Goal: Transaction & Acquisition: Book appointment/travel/reservation

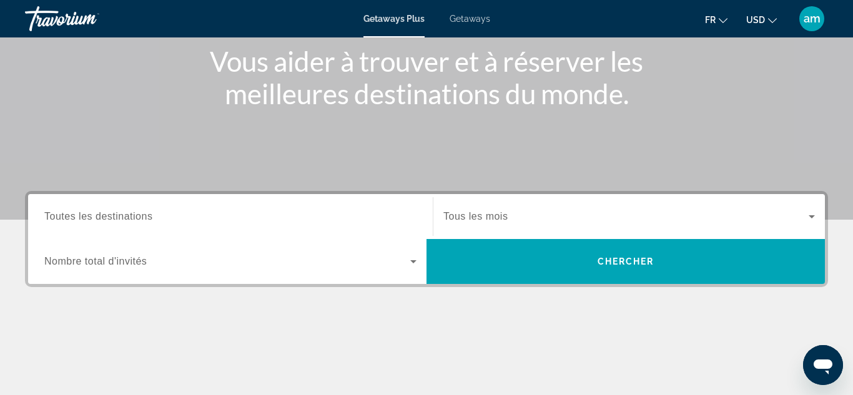
click at [161, 218] on input "Destination Toutes les destinations" at bounding box center [230, 217] width 372 height 15
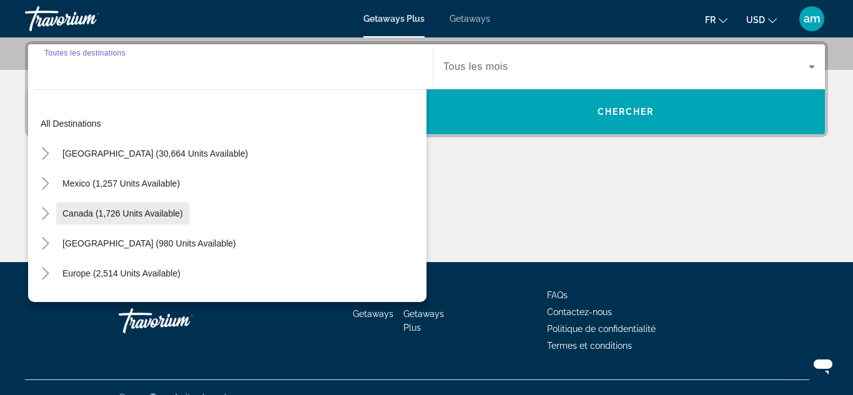
scroll to position [306, 0]
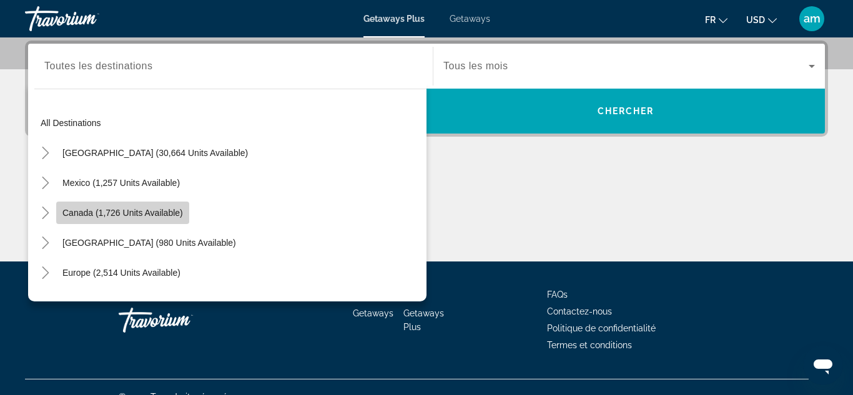
click at [135, 204] on span "Search widget" at bounding box center [122, 213] width 133 height 30
type input "**********"
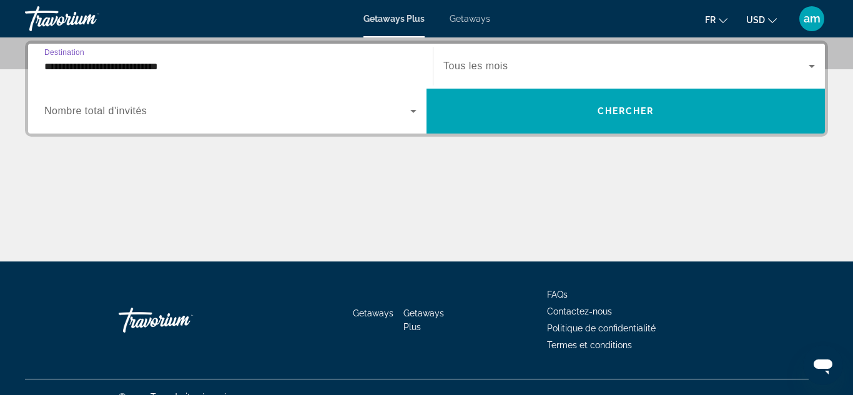
click at [549, 60] on span "Search widget" at bounding box center [626, 66] width 365 height 15
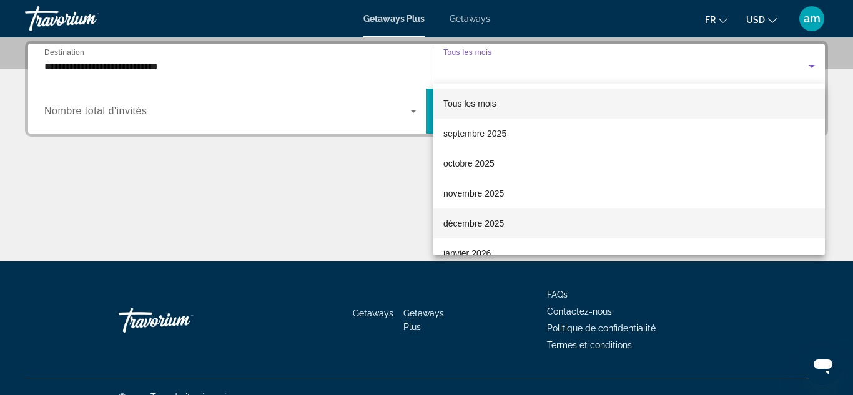
click at [490, 219] on span "[DATE]" at bounding box center [474, 223] width 61 height 15
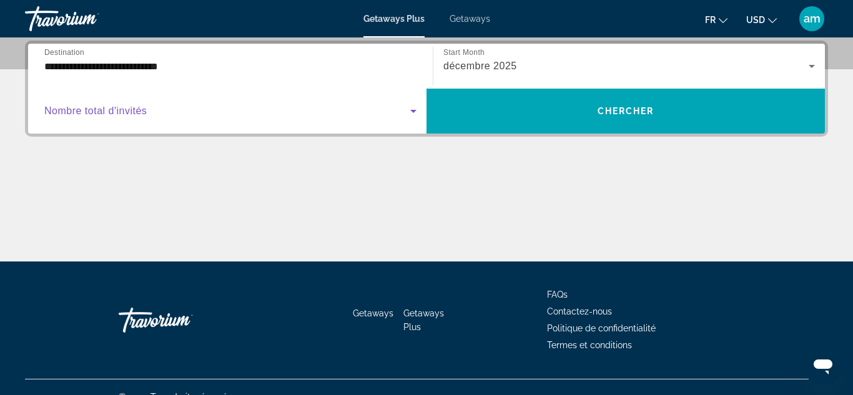
click at [191, 110] on span "Search widget" at bounding box center [227, 111] width 366 height 15
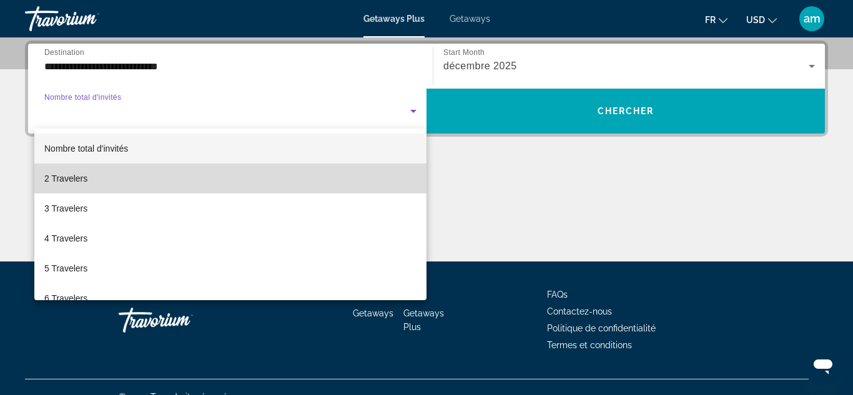
click at [149, 176] on mat-option "2 Travelers" at bounding box center [230, 179] width 392 height 30
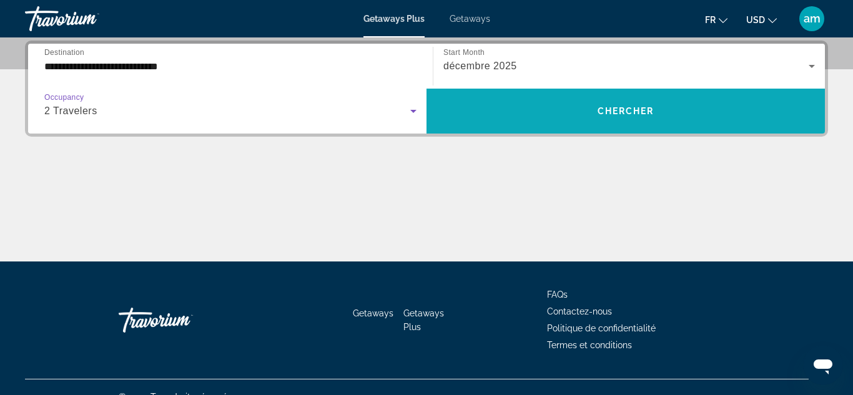
click at [609, 110] on span "Chercher" at bounding box center [626, 111] width 57 height 10
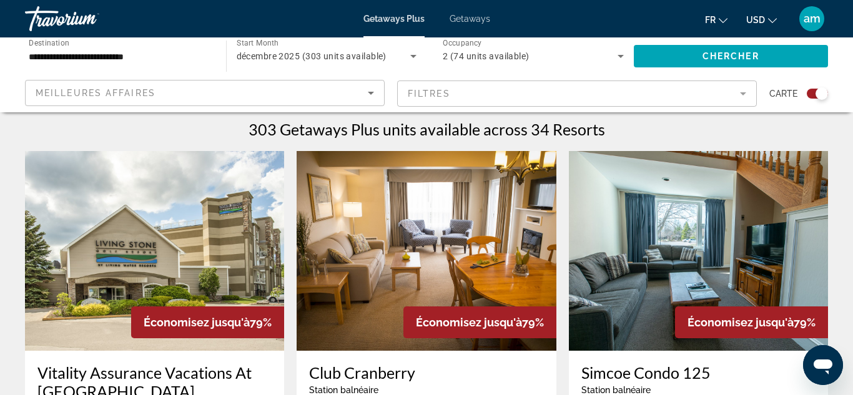
scroll to position [355, 0]
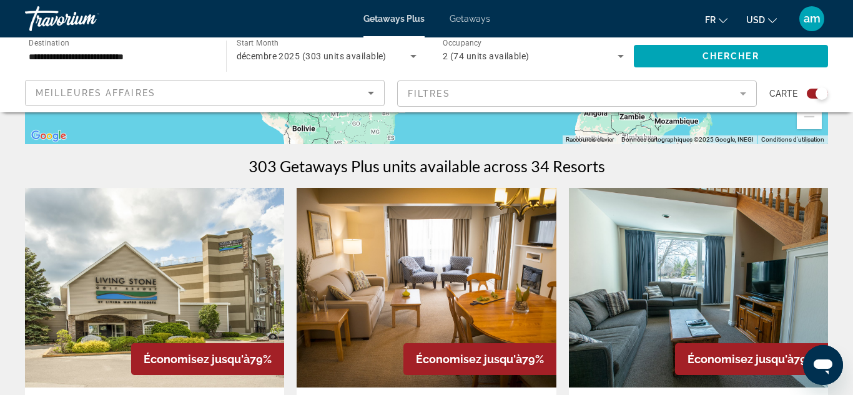
click at [767, 17] on button "USD USD ($) MXN (Mex$) CAD (Can$) GBP (£) EUR (€) AUD (A$) NZD (NZ$) CNY (CN¥)" at bounding box center [762, 20] width 31 height 18
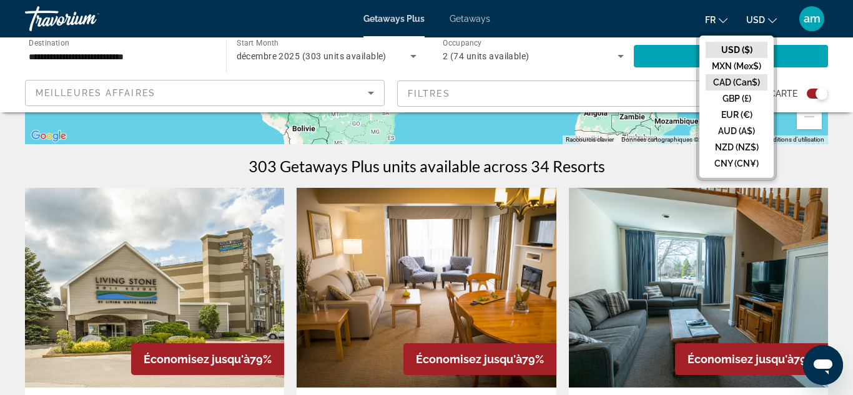
click at [738, 79] on button "CAD (Can$)" at bounding box center [737, 82] width 62 height 16
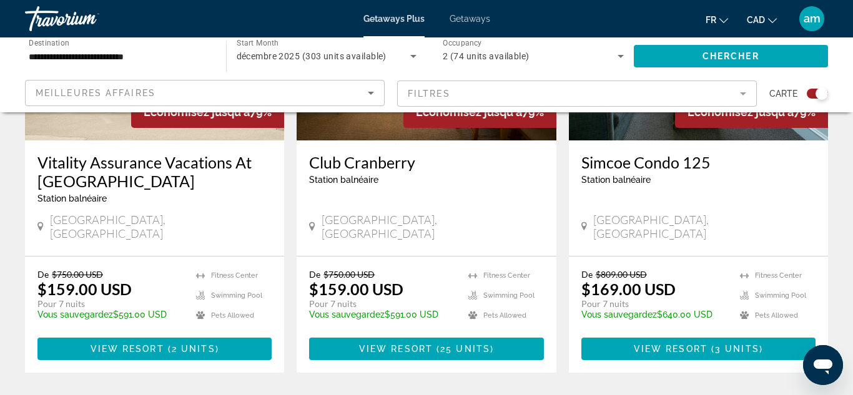
scroll to position [605, 0]
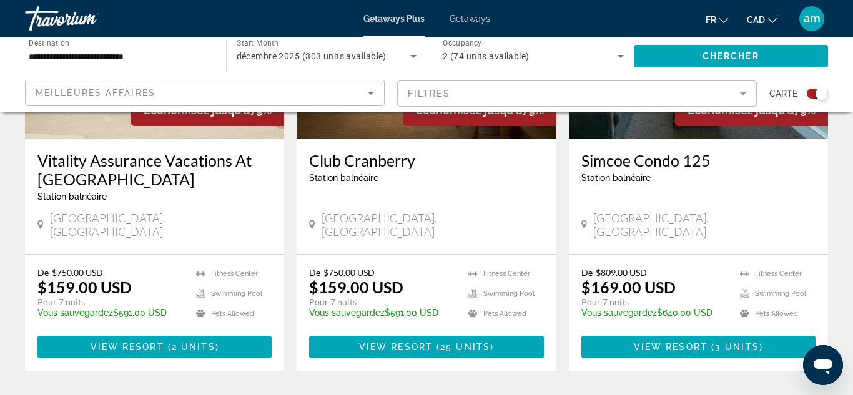
click at [774, 23] on button "CAD USD ($) MXN (Mex$) CAD (Can$) GBP (£) EUR (€) AUD (A$) NZD (NZ$) CNY (CN¥)" at bounding box center [762, 20] width 30 height 18
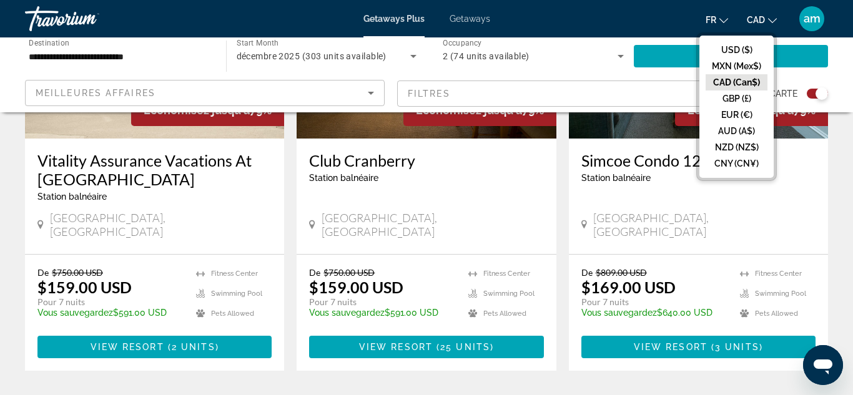
click at [745, 77] on button "CAD (Can$)" at bounding box center [737, 82] width 62 height 16
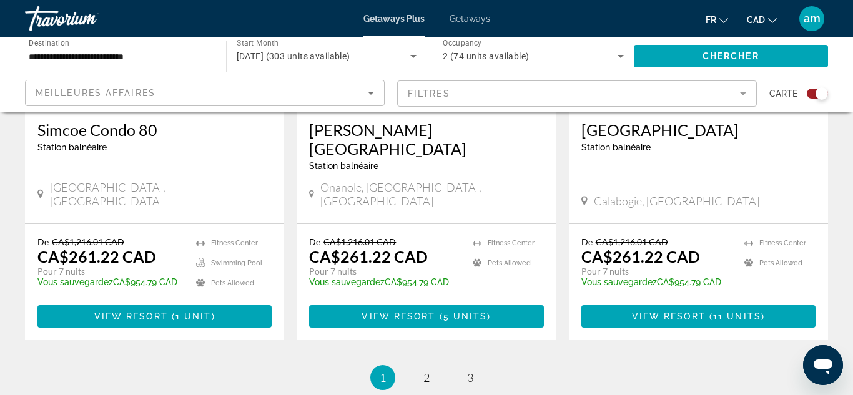
scroll to position [2029, 0]
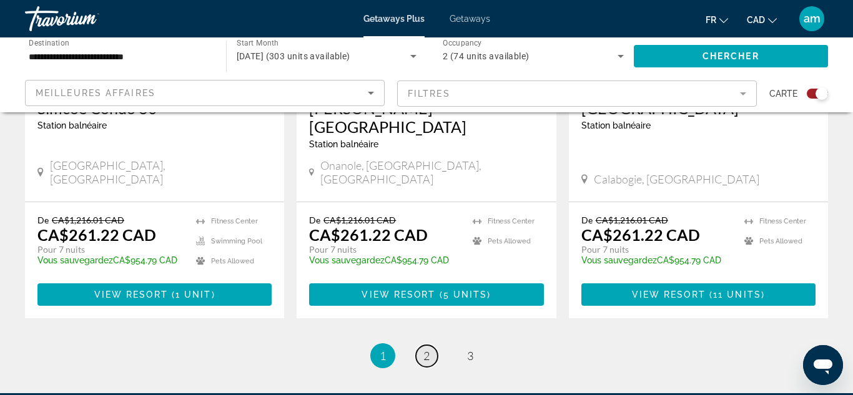
click at [429, 349] on span "2" at bounding box center [427, 356] width 6 height 14
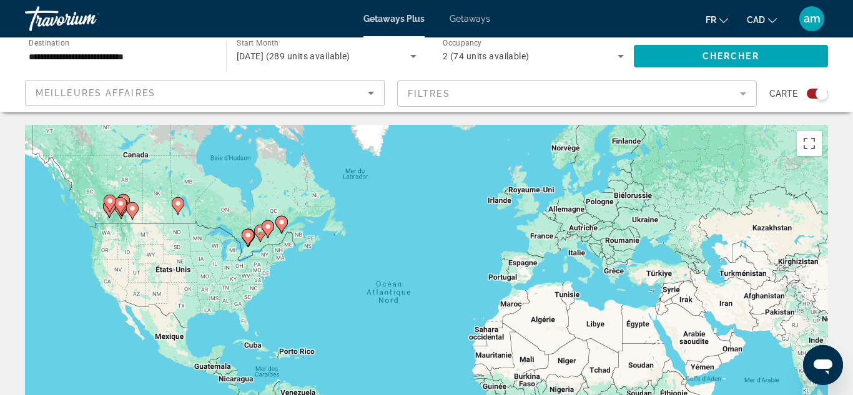
click at [105, 208] on gmp-advanced-marker "Main content" at bounding box center [110, 203] width 12 height 19
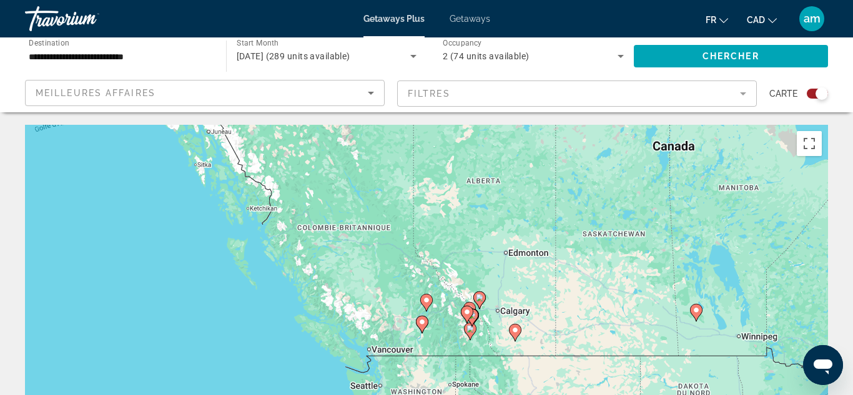
click at [428, 302] on image "Main content" at bounding box center [426, 300] width 7 height 7
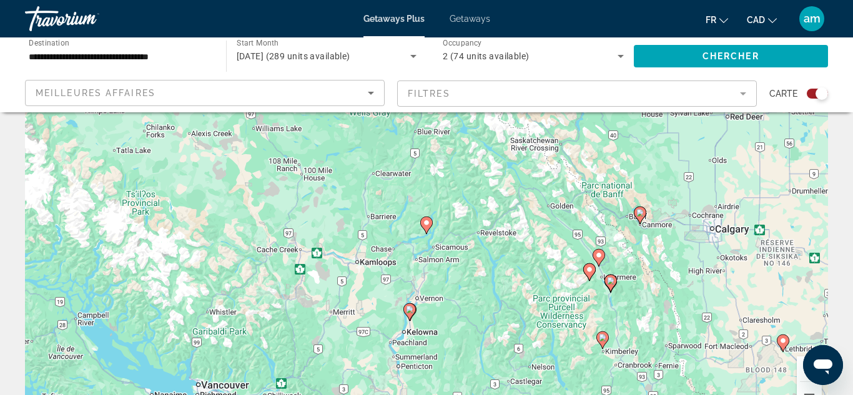
scroll to position [76, 0]
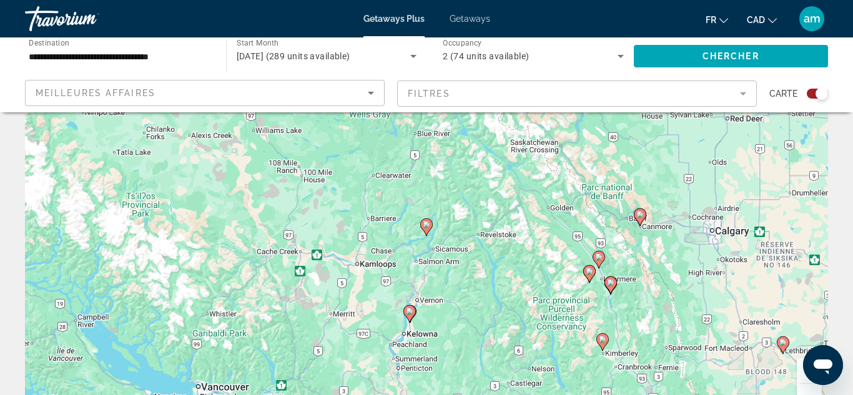
click at [642, 215] on image "Main content" at bounding box center [640, 214] width 7 height 7
type input "**********"
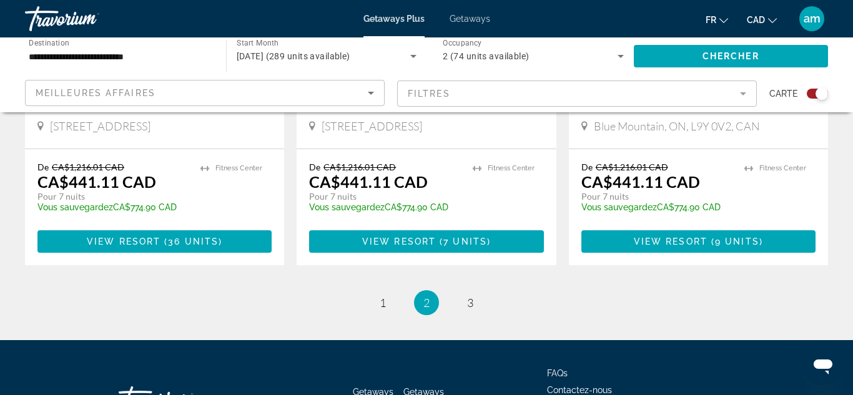
scroll to position [2107, 0]
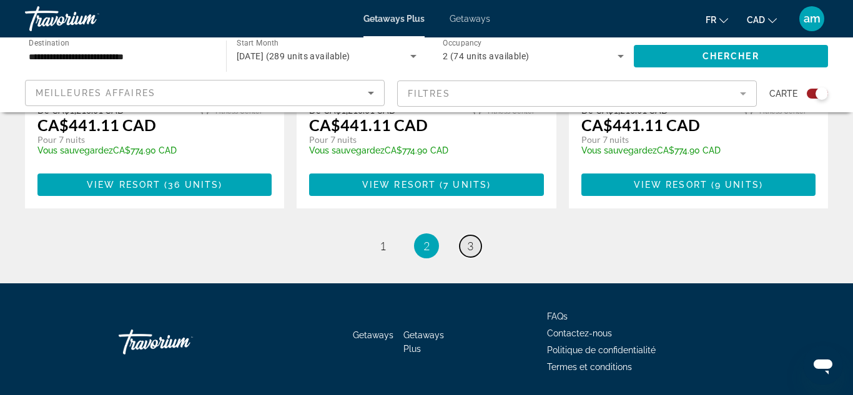
click at [474, 239] on span "3" at bounding box center [470, 246] width 6 height 14
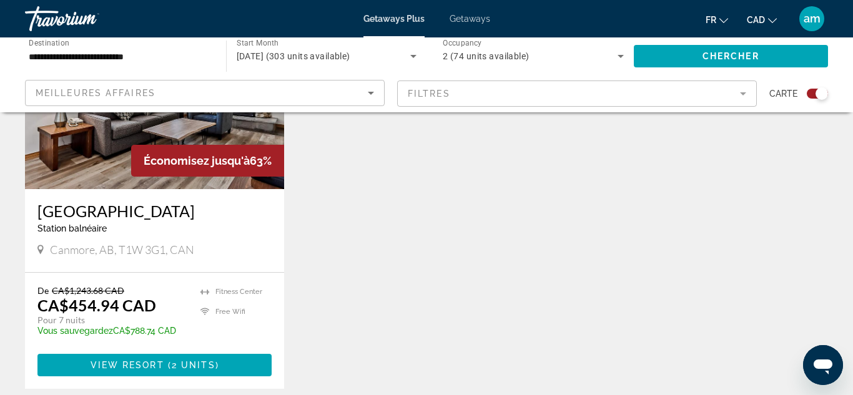
scroll to position [1869, 0]
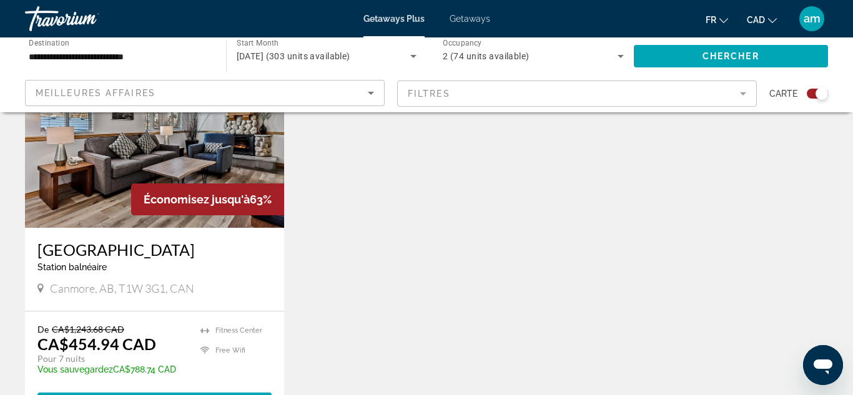
click at [565, 92] on mat-form-field "Filtres" at bounding box center [577, 94] width 360 height 26
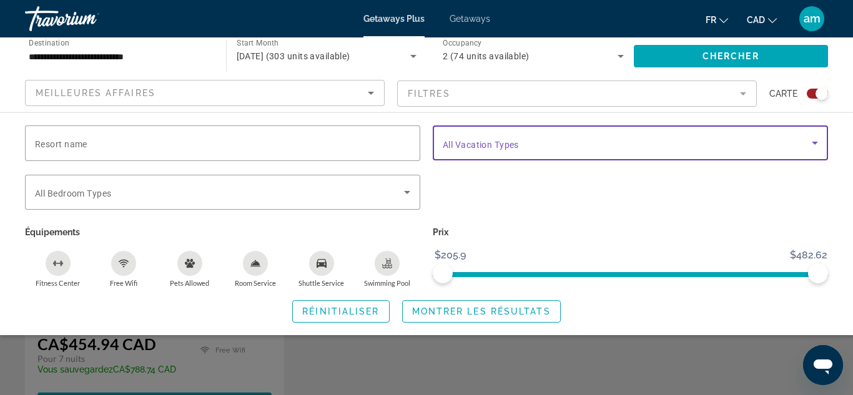
click at [816, 147] on icon "Search widget" at bounding box center [815, 143] width 15 height 15
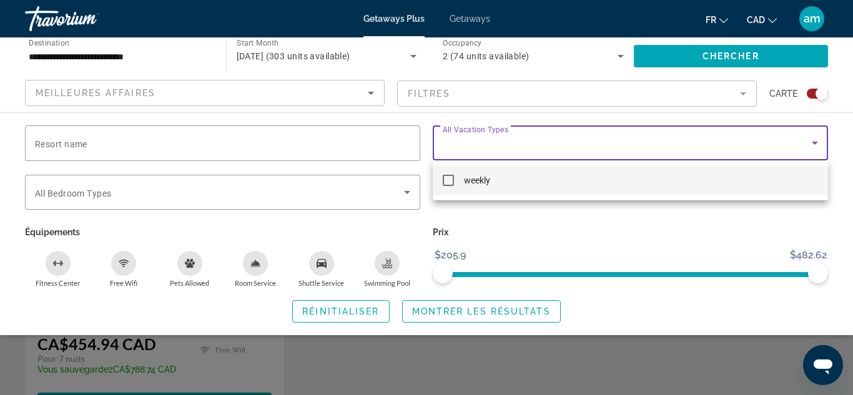
click at [224, 142] on div at bounding box center [426, 197] width 853 height 395
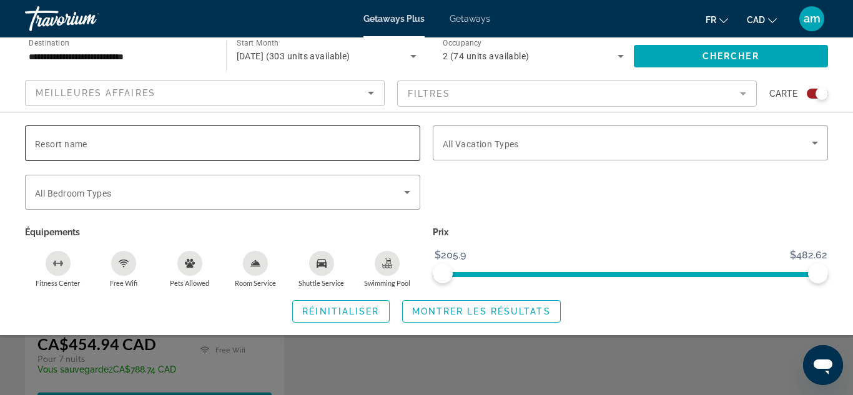
click at [202, 141] on input "Resort name" at bounding box center [222, 143] width 375 height 15
type input "*****"
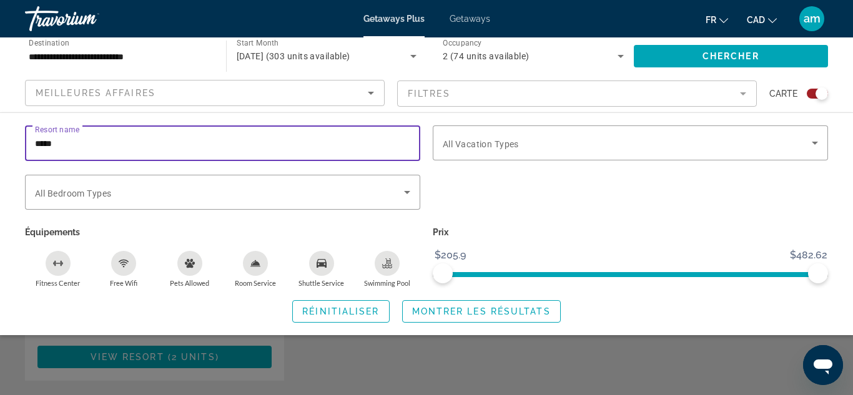
scroll to position [1958, 0]
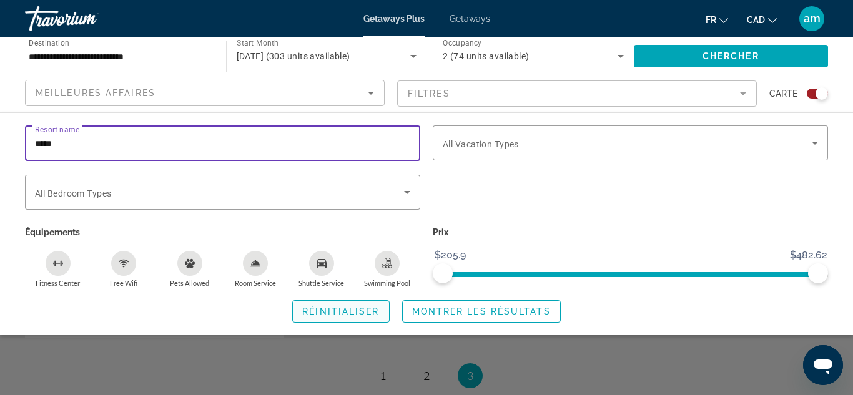
click at [339, 307] on span "Réinitialiser" at bounding box center [340, 312] width 77 height 10
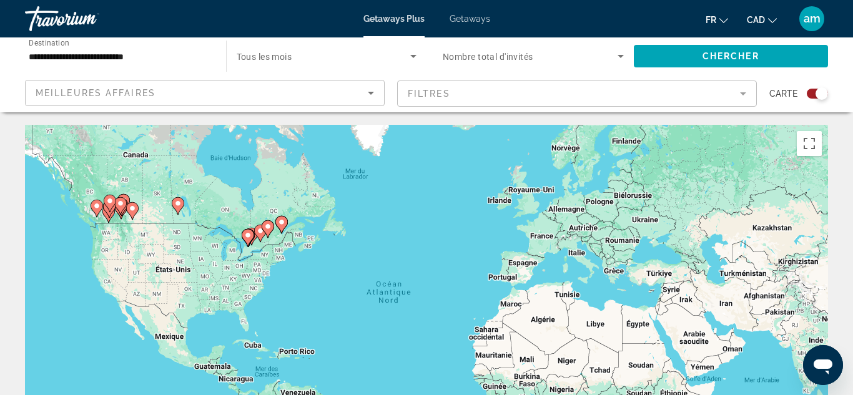
click at [103, 218] on gmp-advanced-marker "Main content" at bounding box center [109, 209] width 12 height 19
type input "**********"
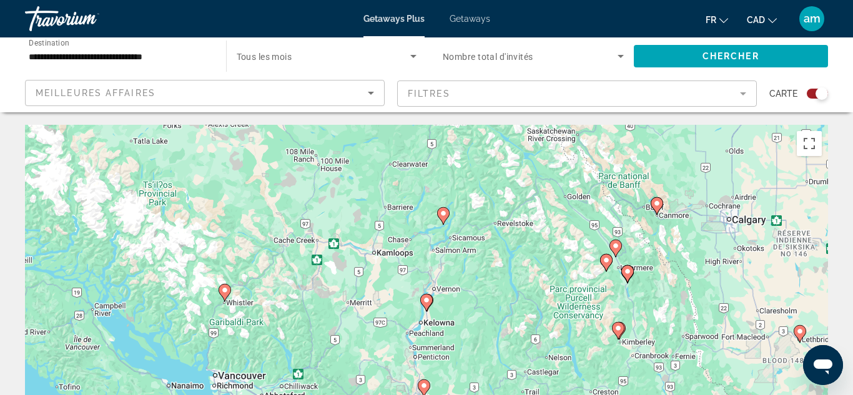
scroll to position [19, 0]
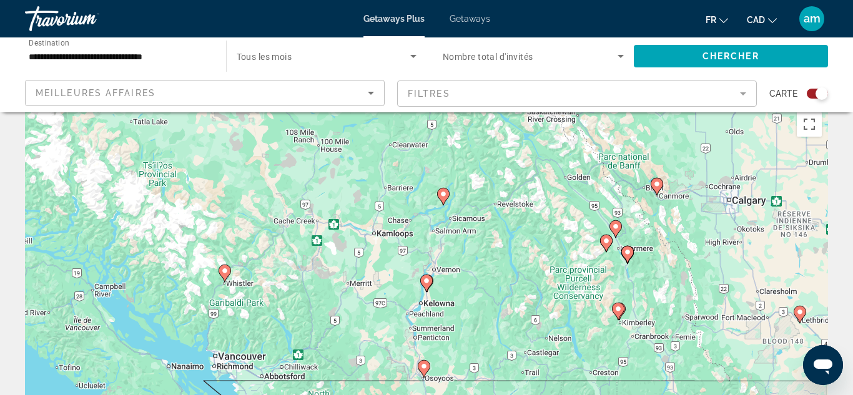
click at [225, 270] on image "Main content" at bounding box center [224, 270] width 7 height 7
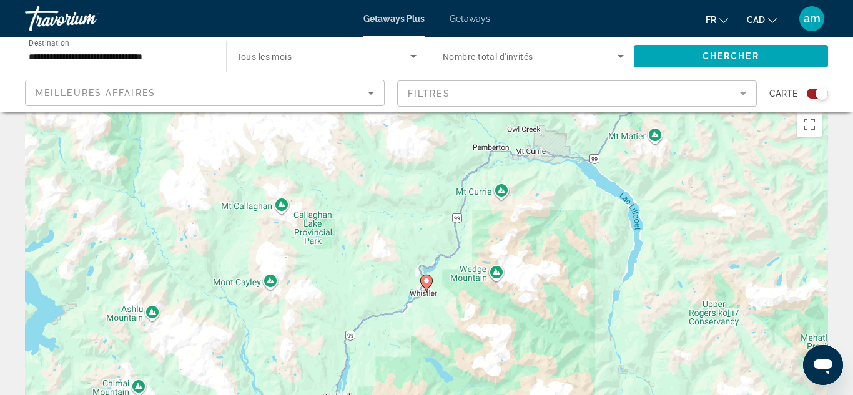
click at [417, 274] on div "Pour activer le glissement avec le clavier, appuyez sur Alt+Entrée. Une fois ce…" at bounding box center [426, 293] width 803 height 375
click at [430, 284] on icon "Main content" at bounding box center [426, 284] width 11 height 16
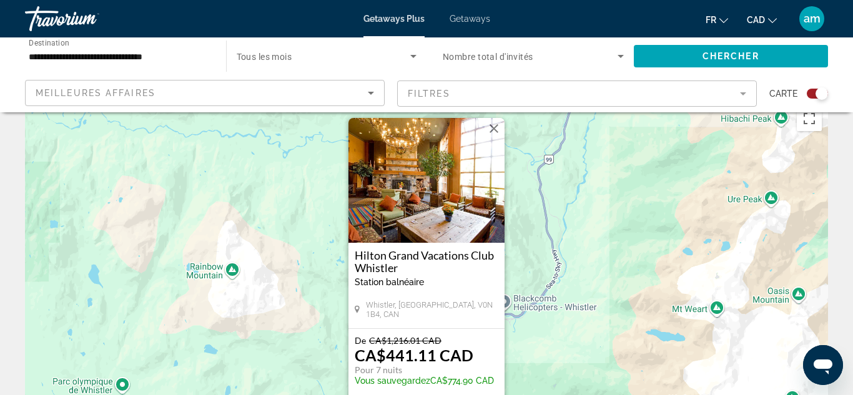
scroll to position [27, 0]
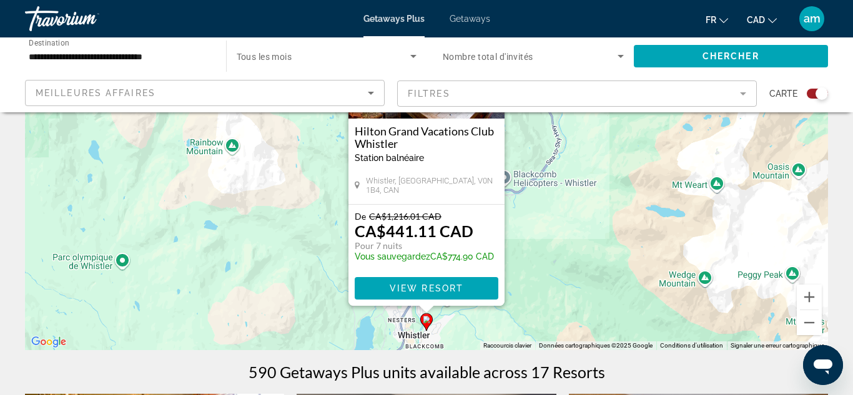
click at [535, 290] on div "Pour activer le glissement avec le clavier, appuyez sur Alt+Entrée. Une fois ce…" at bounding box center [426, 163] width 803 height 375
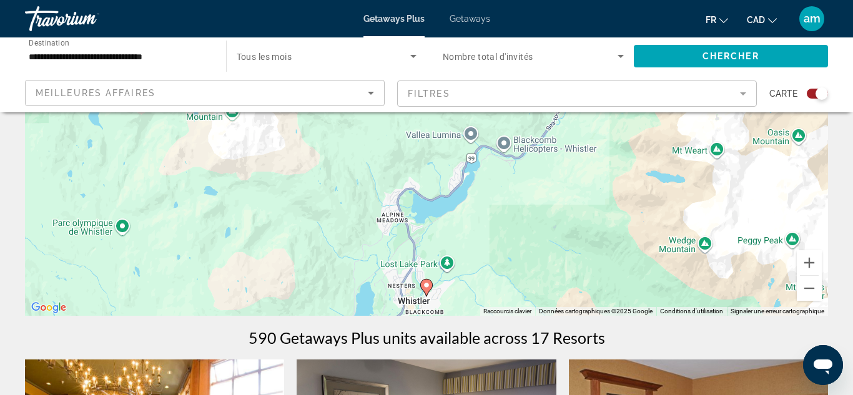
scroll to position [179, 0]
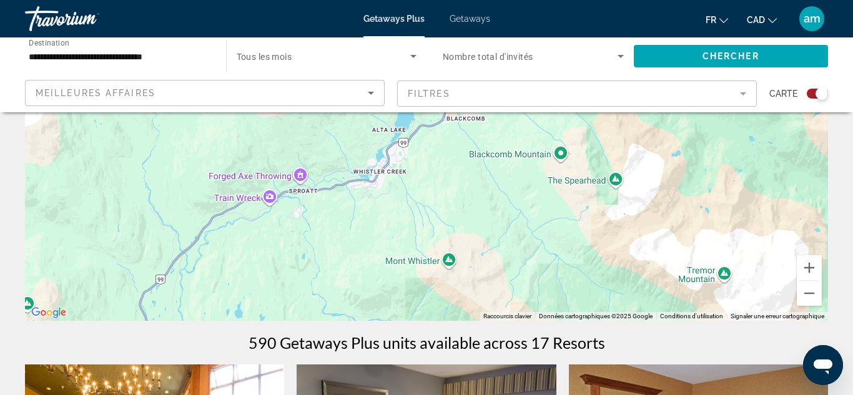
drag, startPoint x: 479, startPoint y: 189, endPoint x: 530, endPoint y: 33, distance: 164.4
click at [530, 33] on div "**********" at bounding box center [426, 18] width 853 height 395
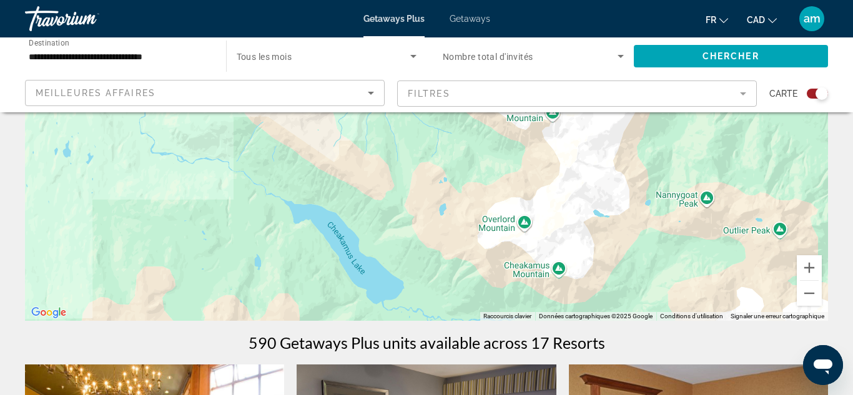
drag, startPoint x: 535, startPoint y: 207, endPoint x: 425, endPoint y: 182, distance: 112.2
click at [425, 184] on div "Pour activer le glissement avec le clavier, appuyez sur Alt+Entrée. Une fois ce…" at bounding box center [426, 133] width 803 height 375
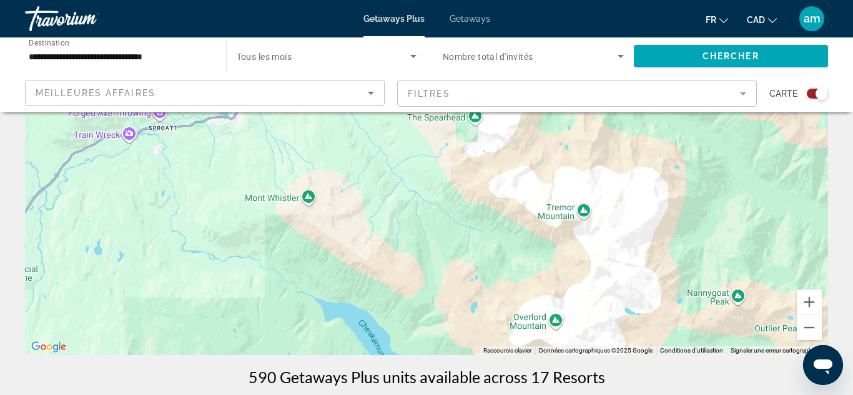
scroll to position [148, 0]
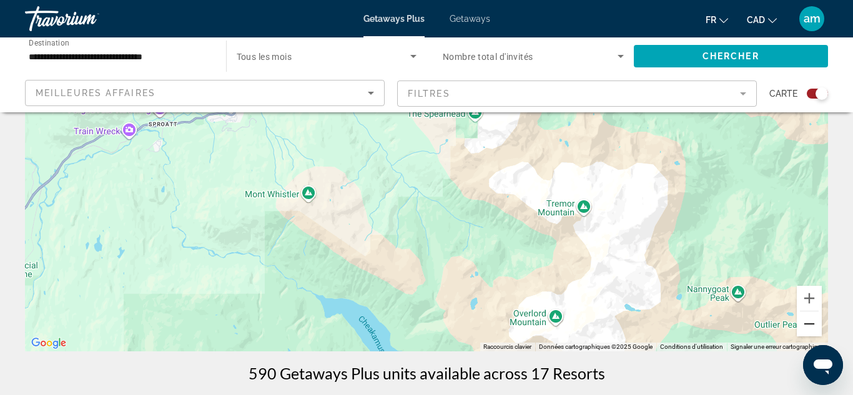
click at [805, 319] on button "Zoom arrière" at bounding box center [809, 324] width 25 height 25
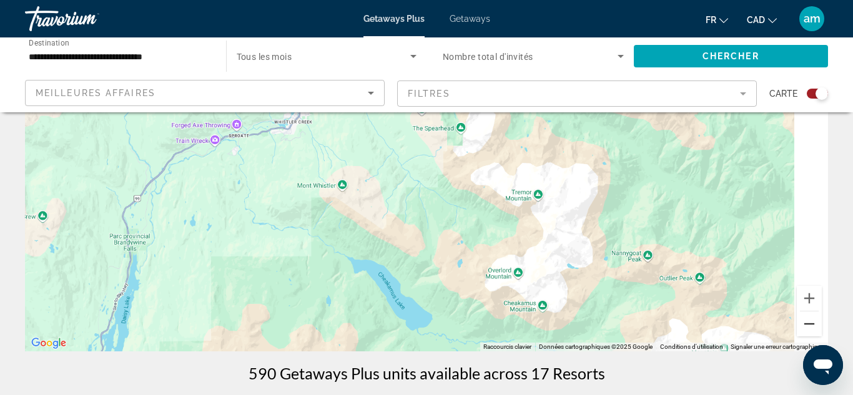
click at [805, 319] on button "Zoom arrière" at bounding box center [809, 324] width 25 height 25
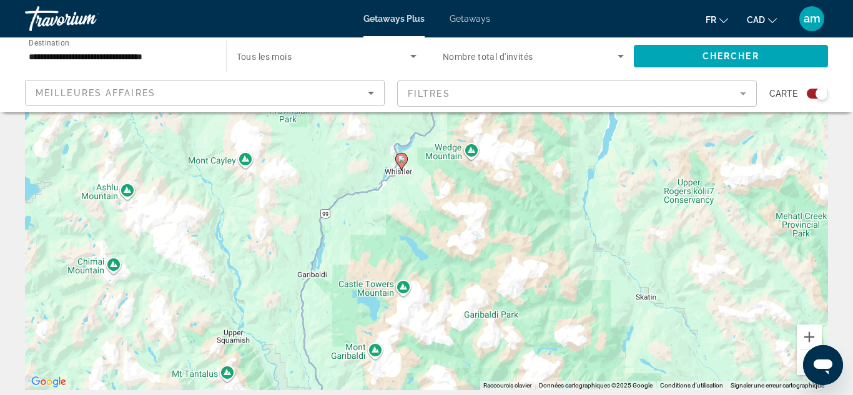
scroll to position [115, 0]
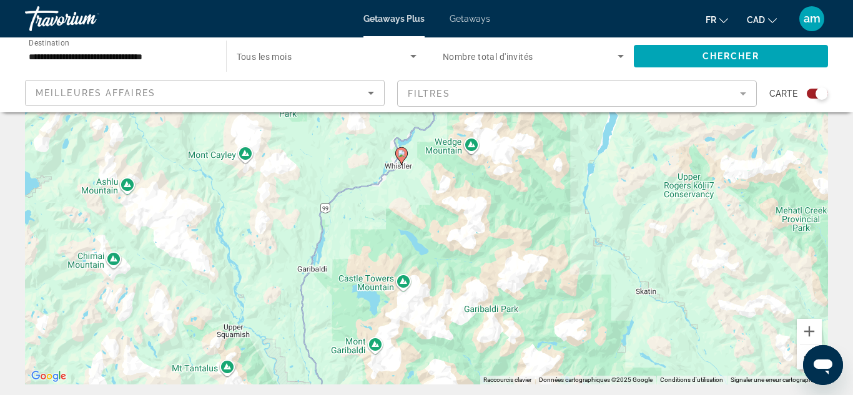
click at [802, 352] on button "Zoom arrière" at bounding box center [809, 357] width 25 height 25
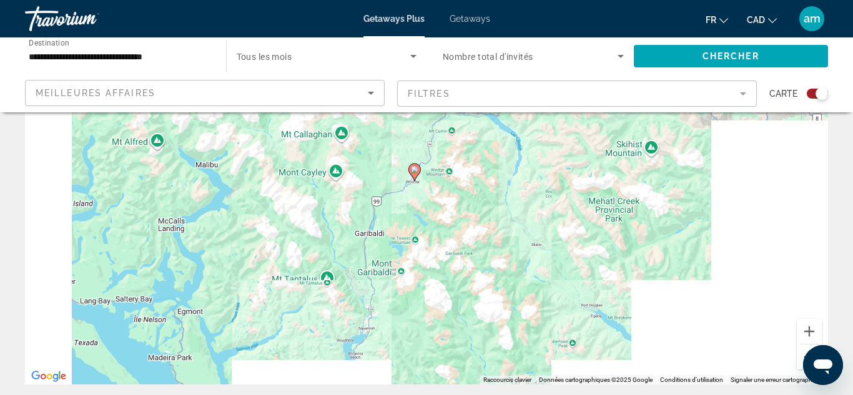
click at [802, 351] on button "Zoom arrière" at bounding box center [809, 357] width 25 height 25
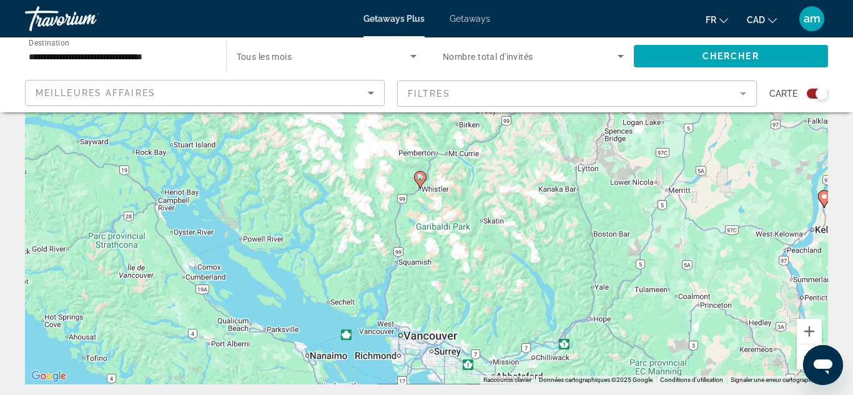
click at [802, 350] on button "Zoom arrière" at bounding box center [809, 357] width 25 height 25
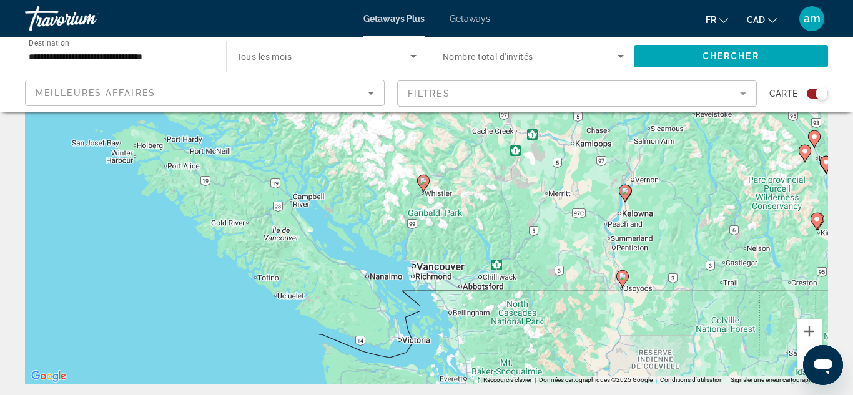
click at [626, 280] on g "Main content" at bounding box center [623, 279] width 12 height 17
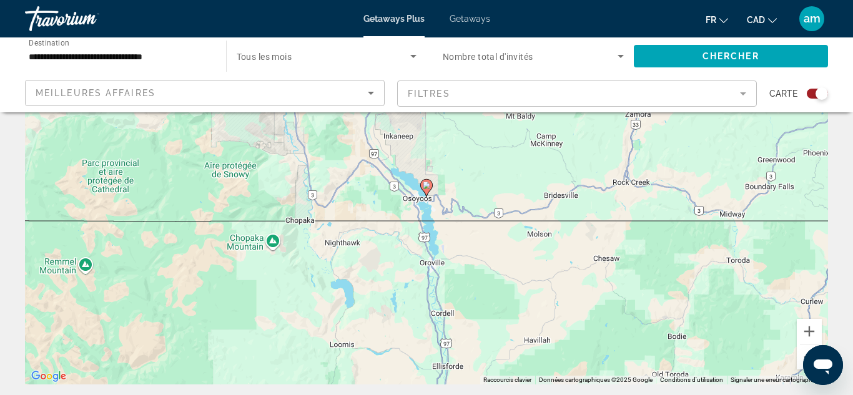
click at [425, 193] on gmp-advanced-marker "Main content" at bounding box center [426, 188] width 12 height 19
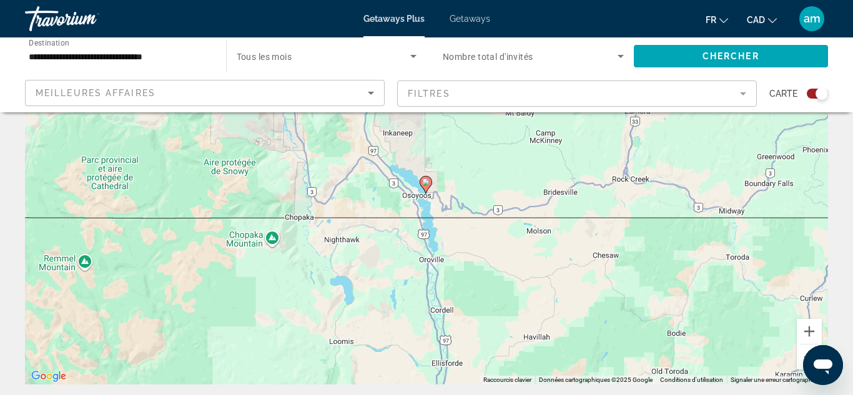
click at [424, 182] on image "Main content" at bounding box center [425, 182] width 7 height 7
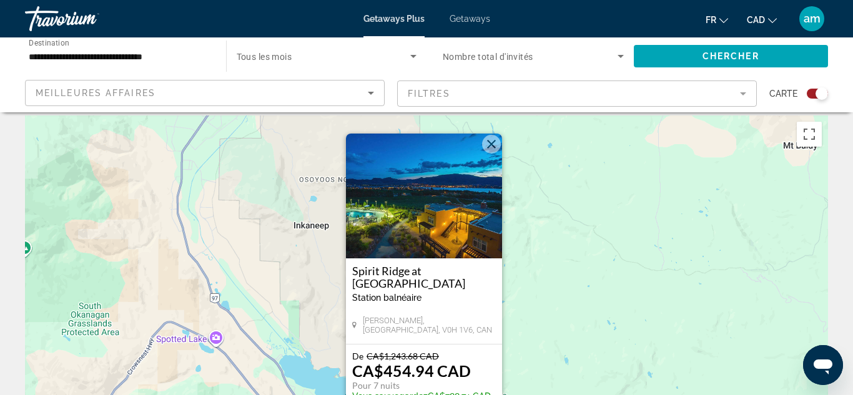
scroll to position [12, 0]
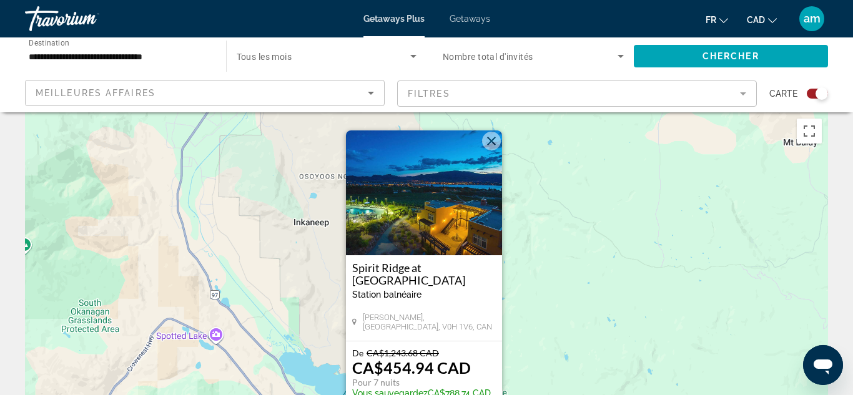
click at [405, 217] on img "Main content" at bounding box center [424, 193] width 156 height 125
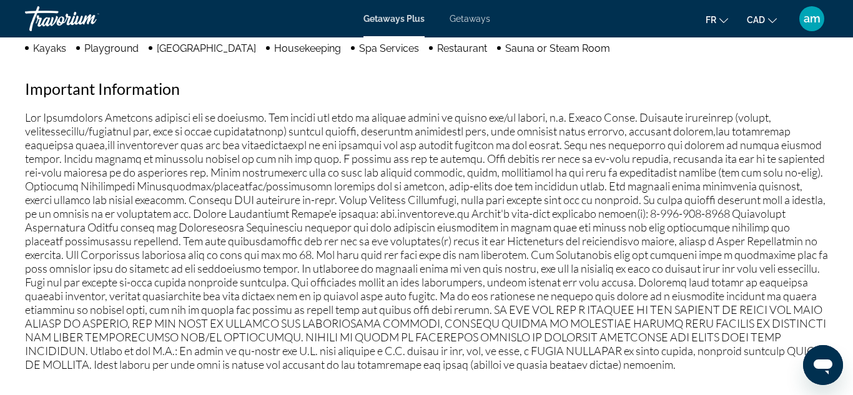
scroll to position [1281, 0]
